Goal: Information Seeking & Learning: Learn about a topic

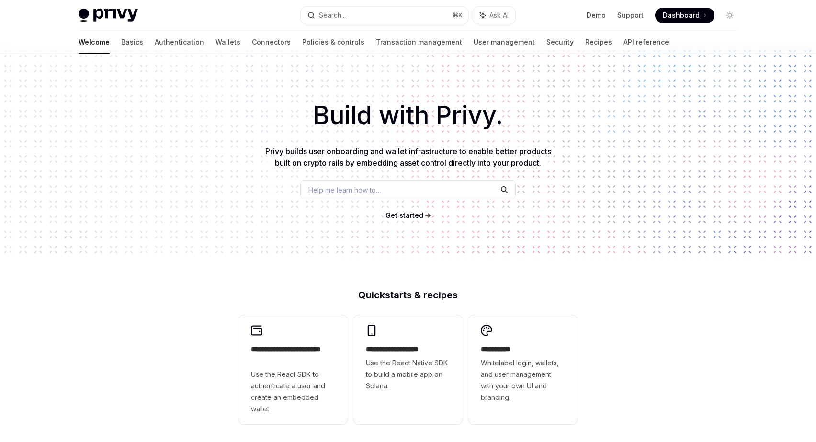
scroll to position [1, 0]
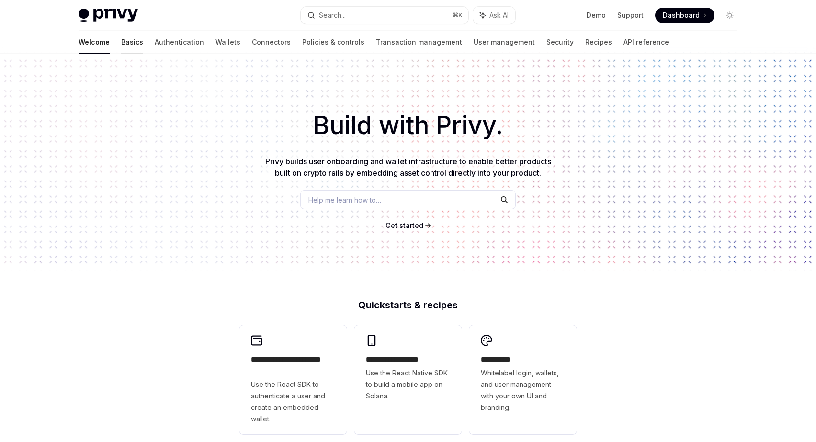
click at [121, 45] on link "Basics" at bounding box center [132, 42] width 22 height 23
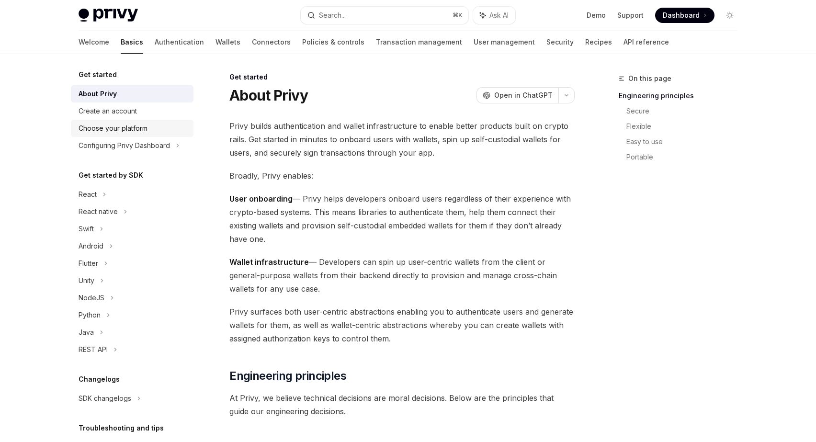
click at [151, 131] on div "Choose your platform" at bounding box center [133, 128] width 109 height 11
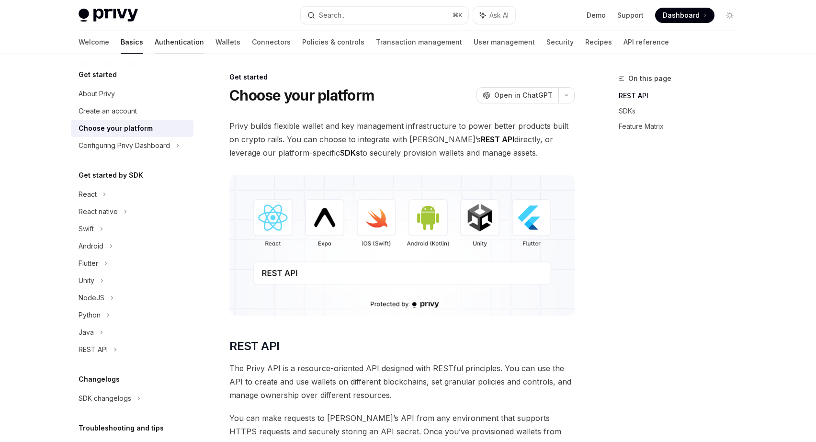
click at [155, 46] on link "Authentication" at bounding box center [179, 42] width 49 height 23
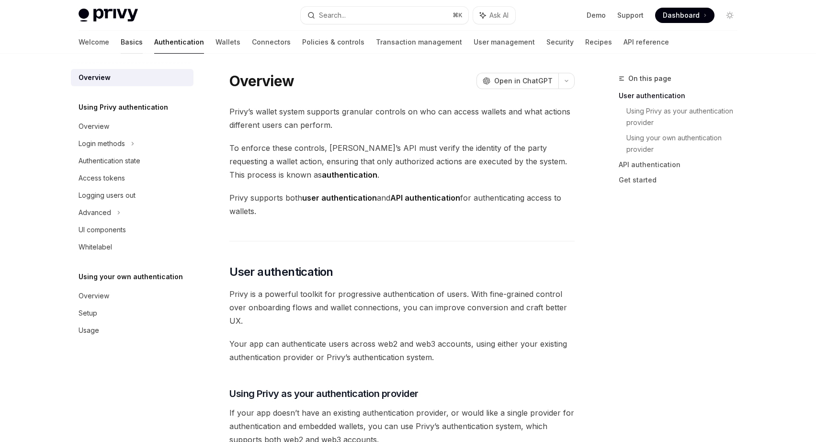
click at [121, 46] on link "Basics" at bounding box center [132, 42] width 22 height 23
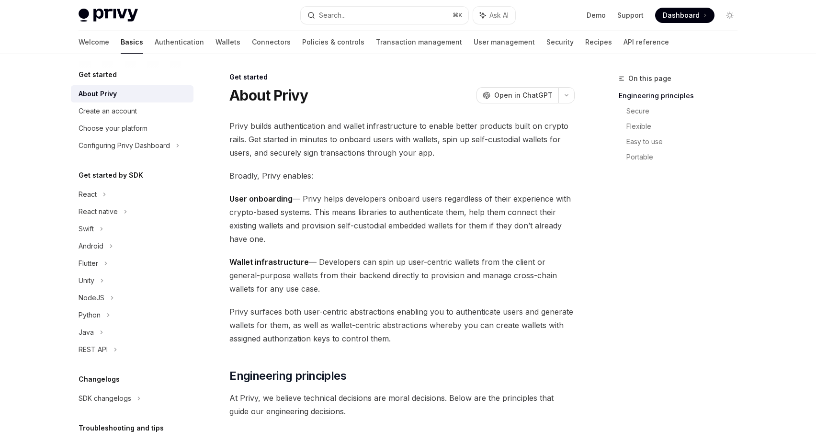
scroll to position [68, 0]
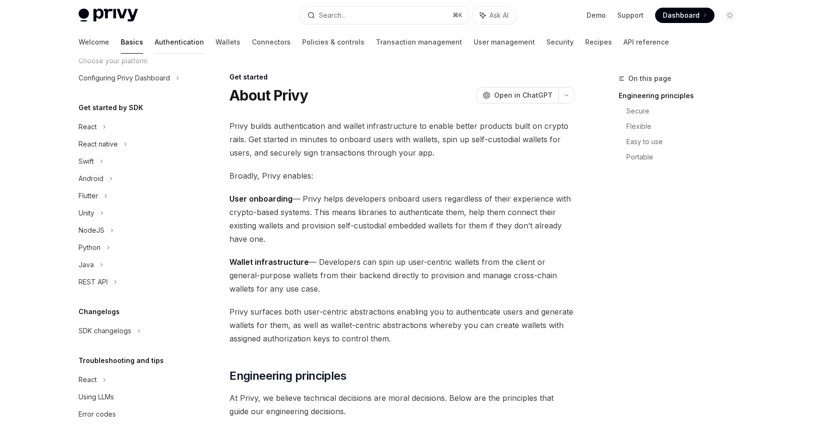
click at [155, 44] on link "Authentication" at bounding box center [179, 42] width 49 height 23
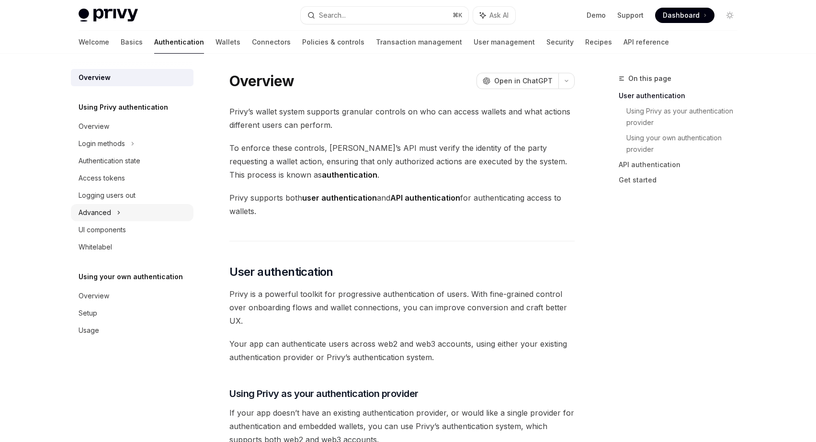
click at [110, 210] on div "Advanced" at bounding box center [95, 212] width 33 height 11
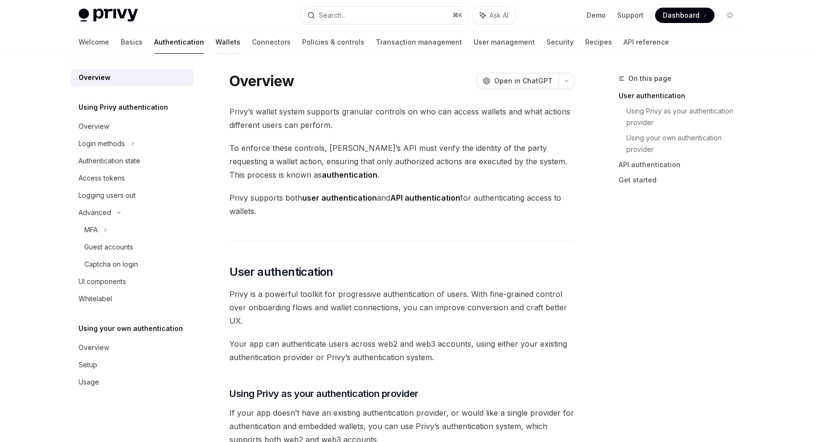
click at [216, 39] on link "Wallets" at bounding box center [228, 42] width 25 height 23
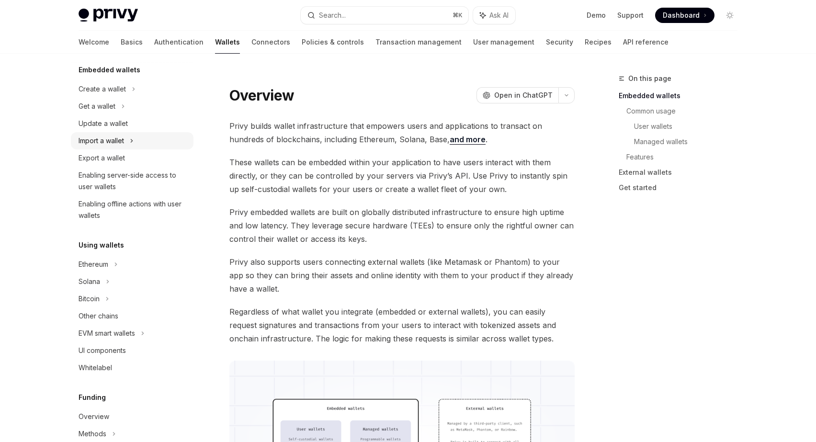
scroll to position [72, 0]
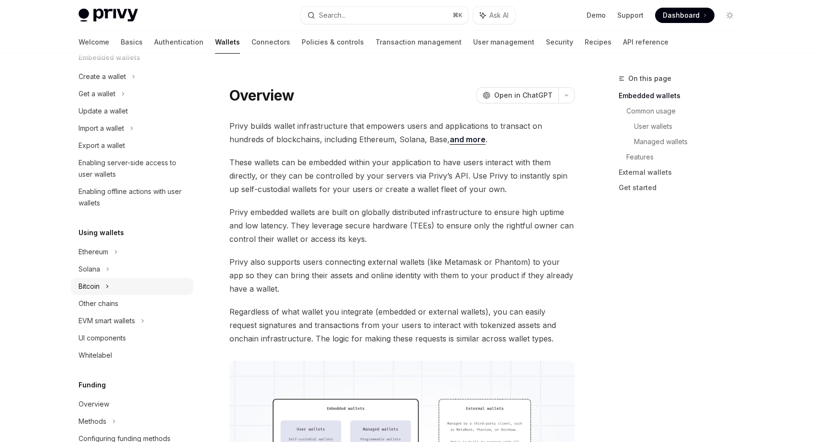
click at [89, 292] on div "Bitcoin" at bounding box center [89, 286] width 21 height 11
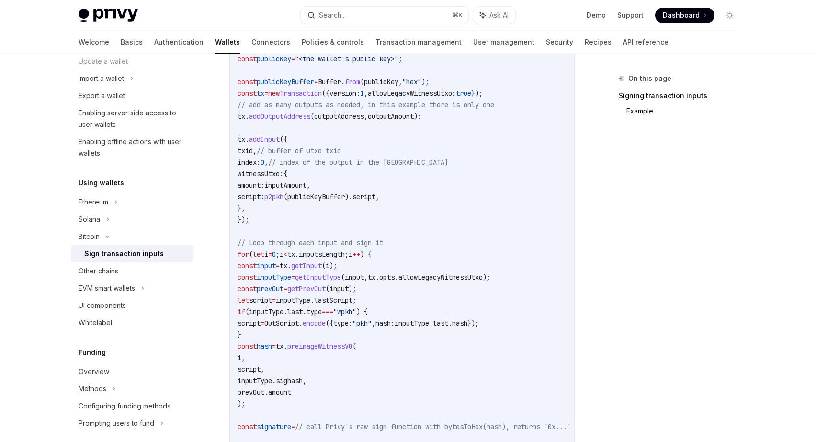
scroll to position [124, 0]
click at [143, 289] on icon at bounding box center [143, 285] width 4 height 11
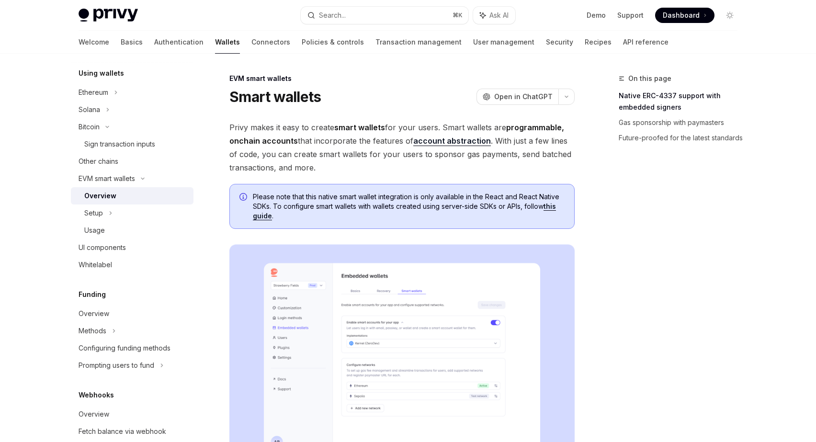
scroll to position [255, 0]
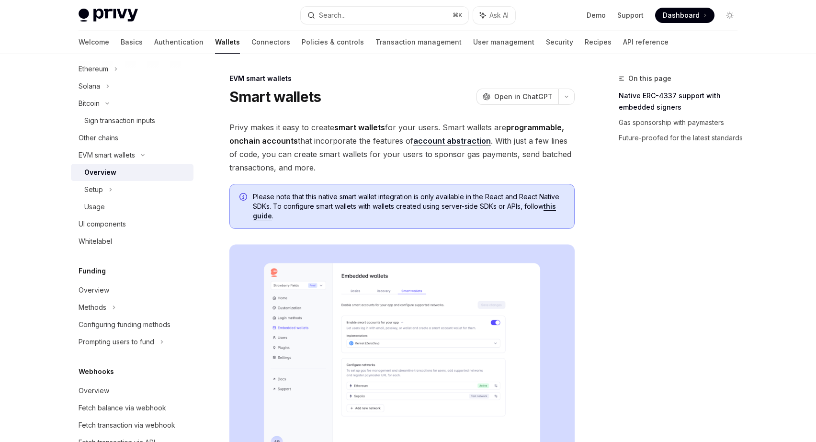
click at [145, 312] on div "Methods" at bounding box center [132, 307] width 123 height 17
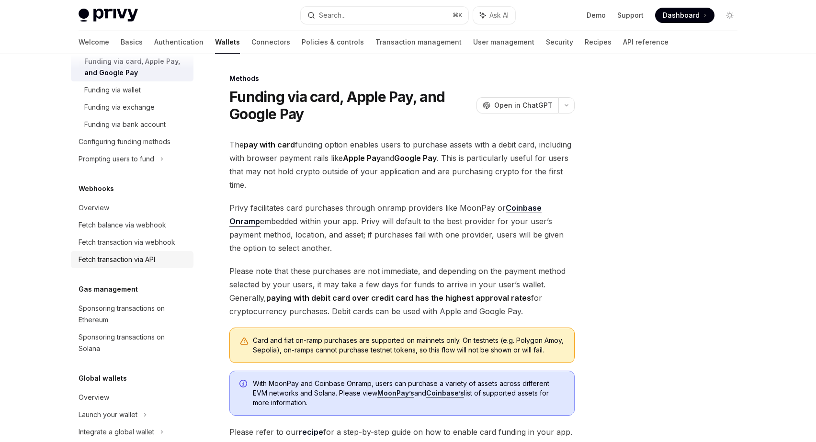
scroll to position [521, 0]
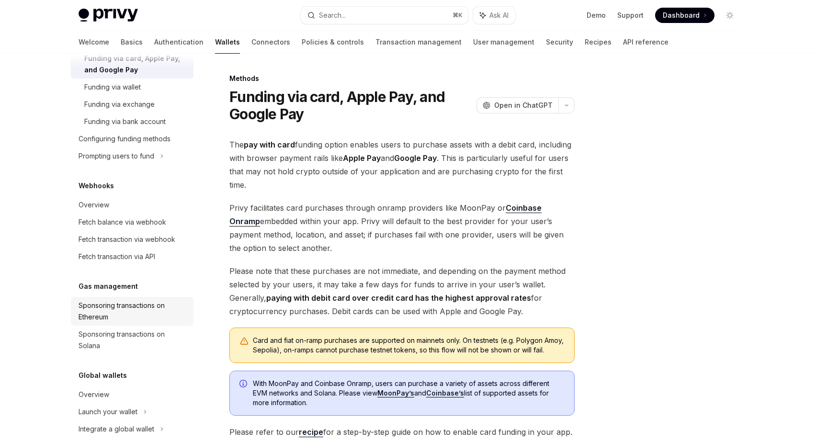
click at [144, 311] on div "Sponsoring transactions on Ethereum" at bounding box center [133, 311] width 109 height 23
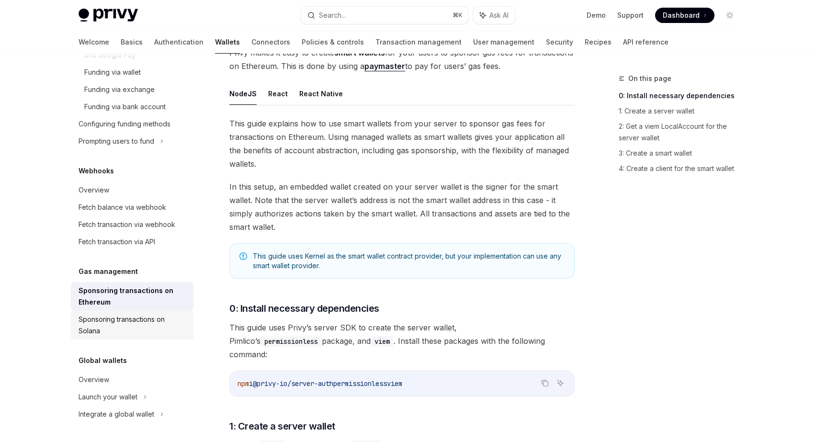
scroll to position [93, 0]
click at [146, 397] on icon at bounding box center [145, 397] width 1 height 3
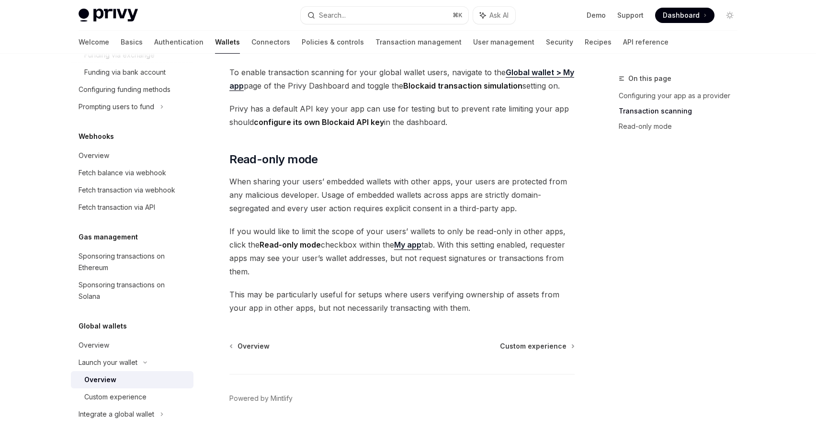
scroll to position [782, 0]
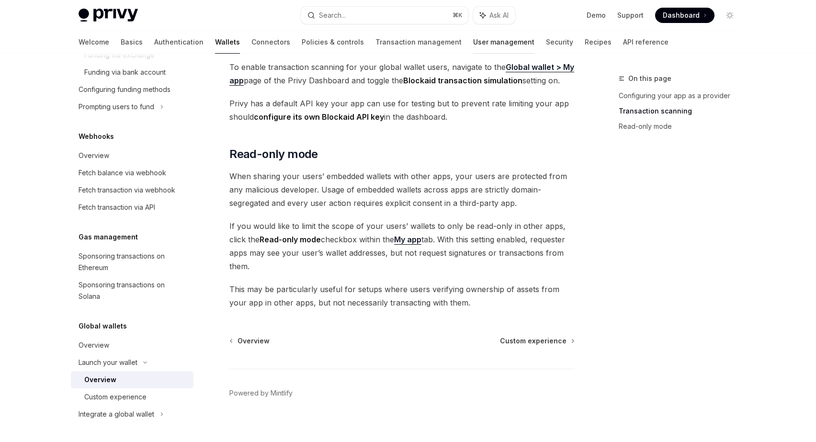
click at [473, 37] on link "User management" at bounding box center [503, 42] width 61 height 23
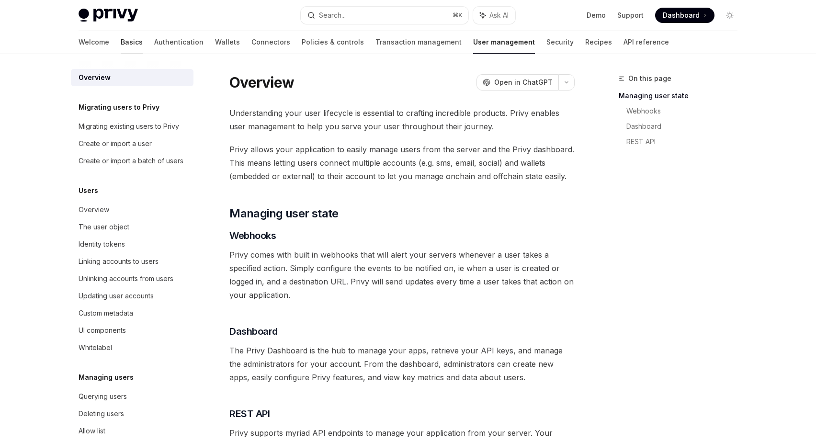
click at [121, 43] on link "Basics" at bounding box center [132, 42] width 22 height 23
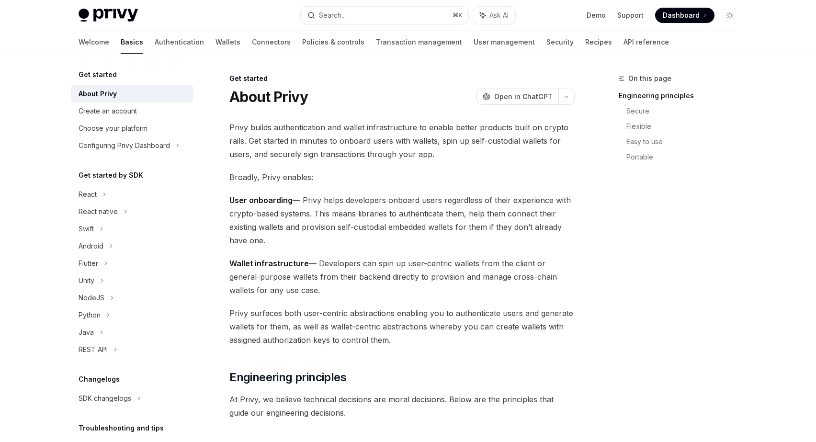
click at [110, 15] on img at bounding box center [108, 15] width 59 height 13
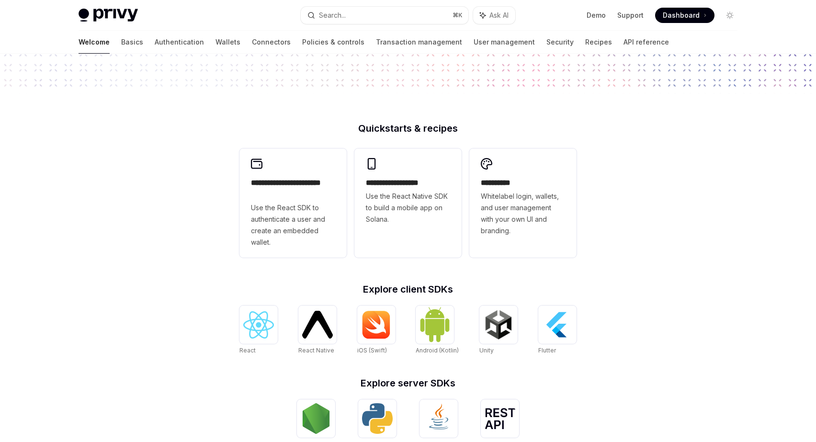
scroll to position [203, 0]
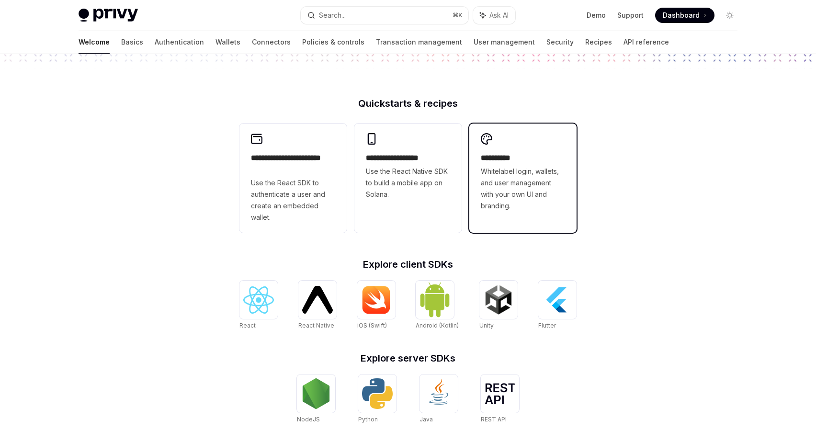
click at [510, 172] on span "Whitelabel login, wallets, and user management with your own UI and branding." at bounding box center [523, 189] width 84 height 46
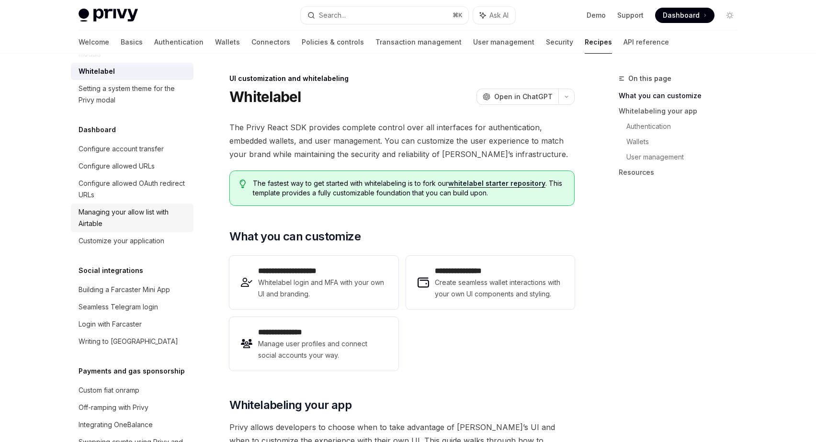
scroll to position [551, 0]
click at [150, 300] on div "Seamless Telegram login" at bounding box center [119, 305] width 80 height 11
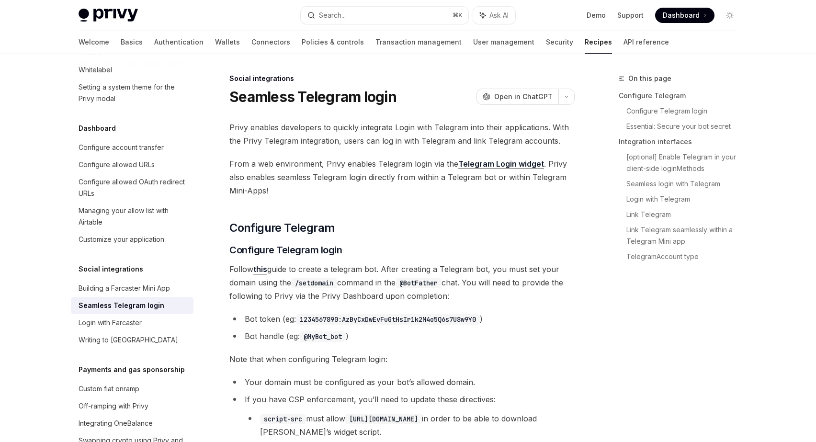
type textarea "*"
